Goal: Transaction & Acquisition: Purchase product/service

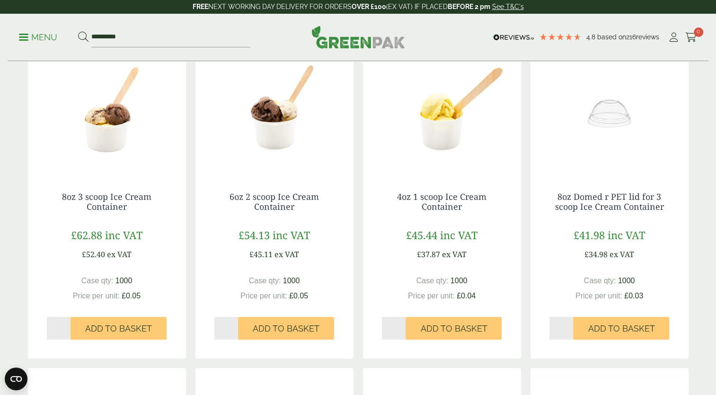
scroll to position [170, 0]
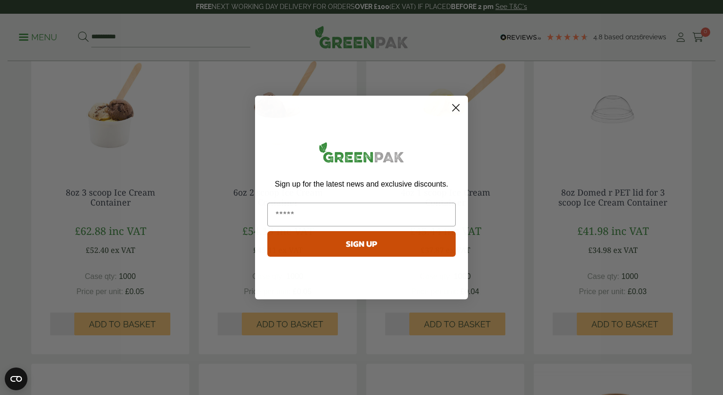
click at [455, 102] on circle "Close dialog" at bounding box center [456, 108] width 16 height 16
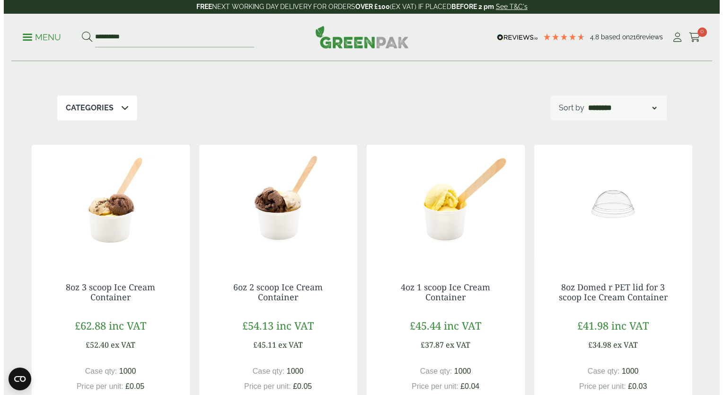
scroll to position [0, 0]
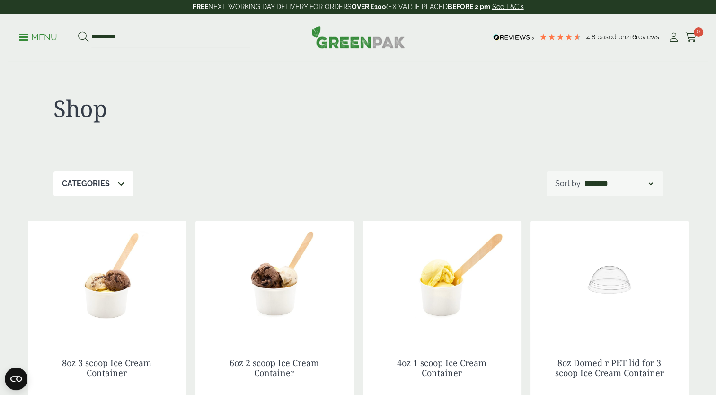
click at [107, 37] on input "**********" at bounding box center [170, 37] width 159 height 20
click at [23, 37] on span at bounding box center [23, 36] width 9 height 1
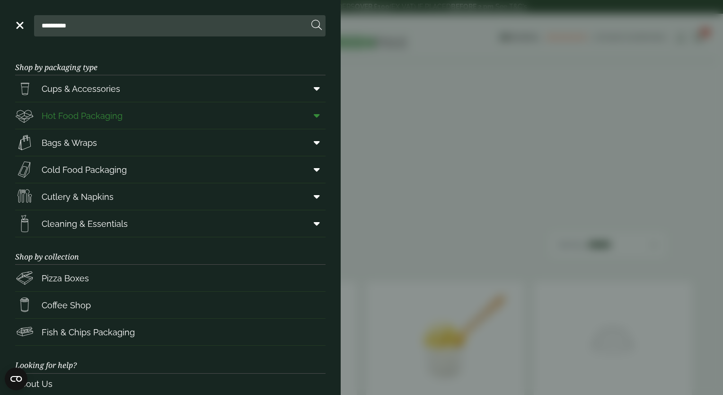
click at [314, 115] on icon at bounding box center [317, 115] width 6 height 9
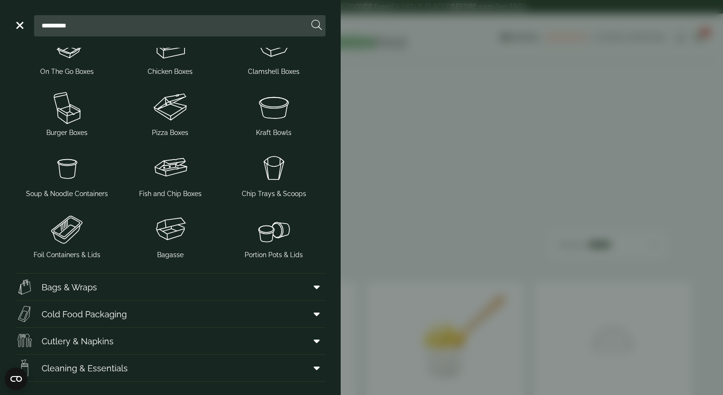
scroll to position [166, 0]
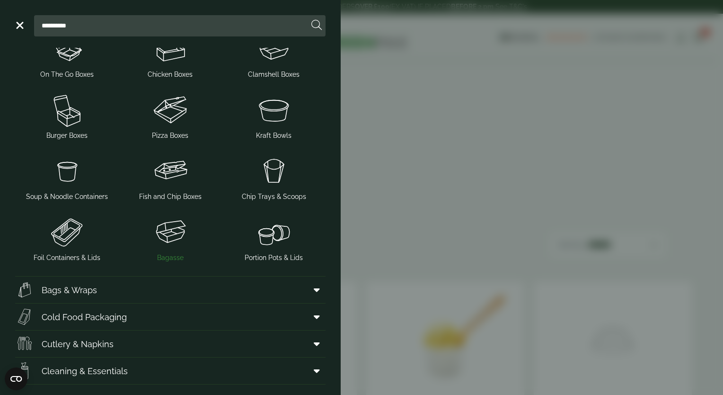
click at [167, 234] on img at bounding box center [171, 232] width 96 height 38
